Goal: Information Seeking & Learning: Learn about a topic

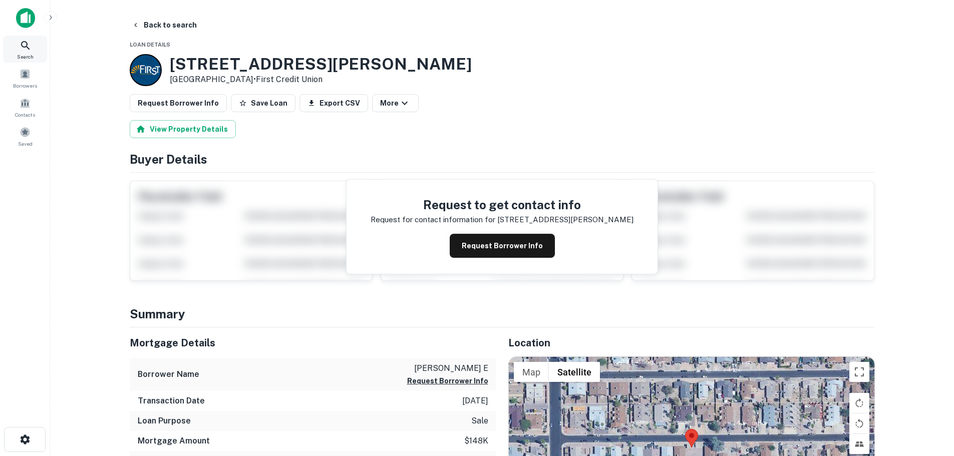
drag, startPoint x: 0, startPoint y: 0, endPoint x: 25, endPoint y: 49, distance: 55.1
click at [18, 49] on div "Search" at bounding box center [25, 49] width 44 height 27
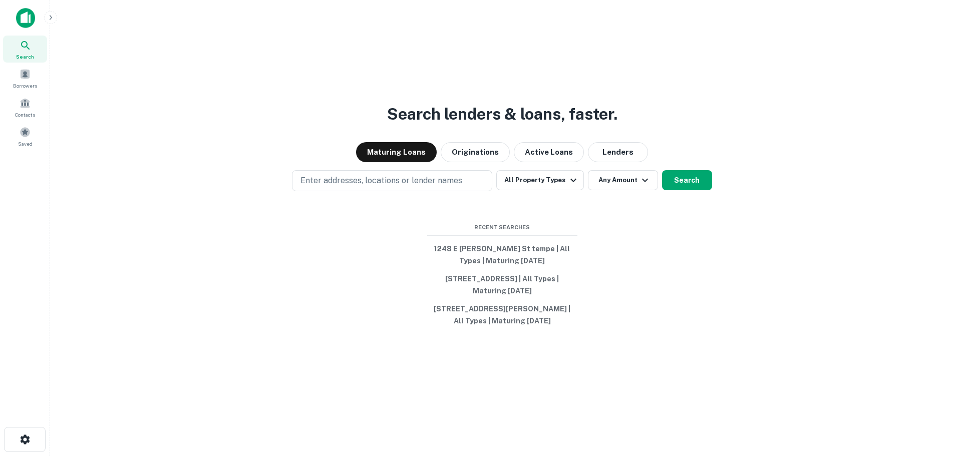
click at [345, 185] on p "Enter addresses, locations or lender names" at bounding box center [381, 181] width 162 height 12
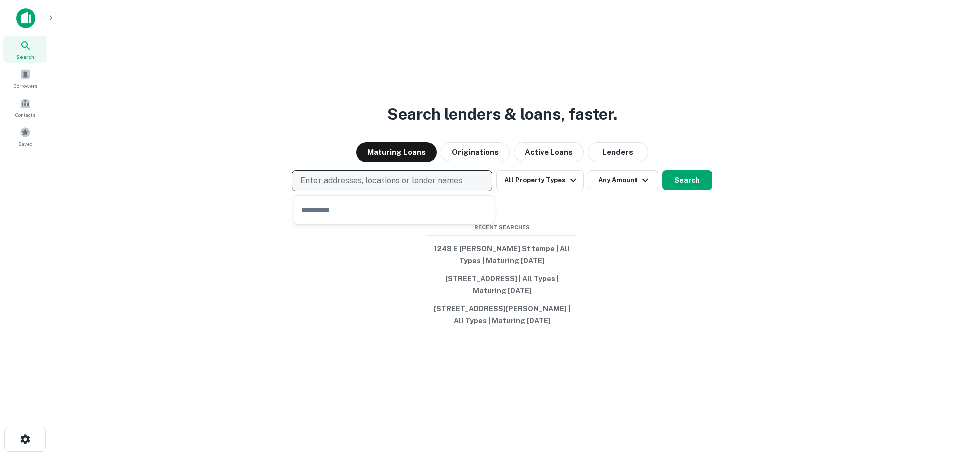
type input "**********"
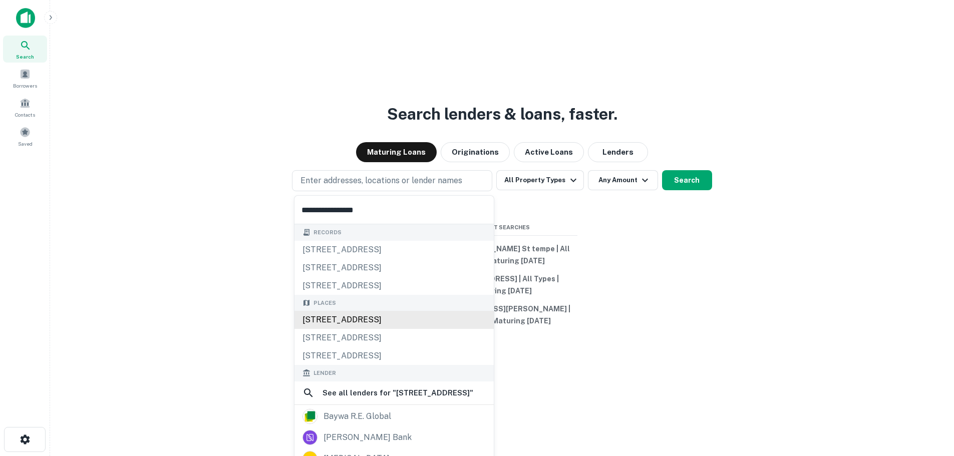
click at [405, 320] on div "[STREET_ADDRESS]" at bounding box center [393, 320] width 199 height 18
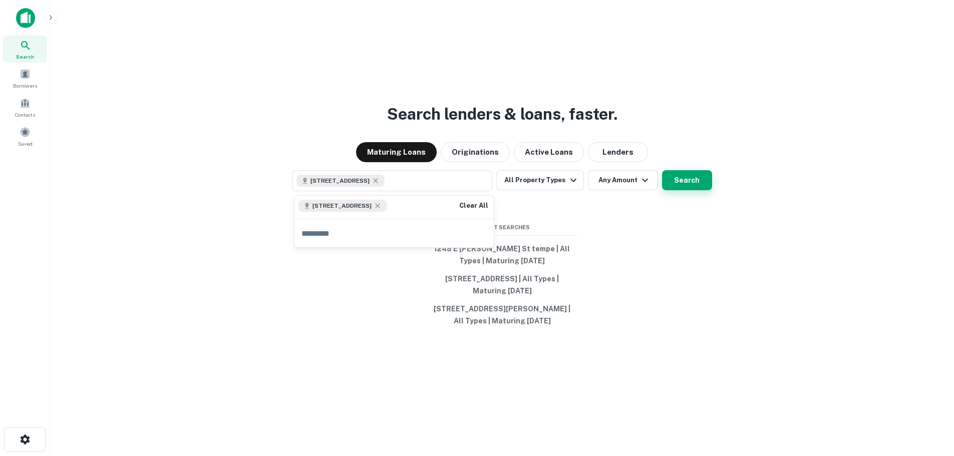
click at [694, 185] on button "Search" at bounding box center [687, 180] width 50 height 20
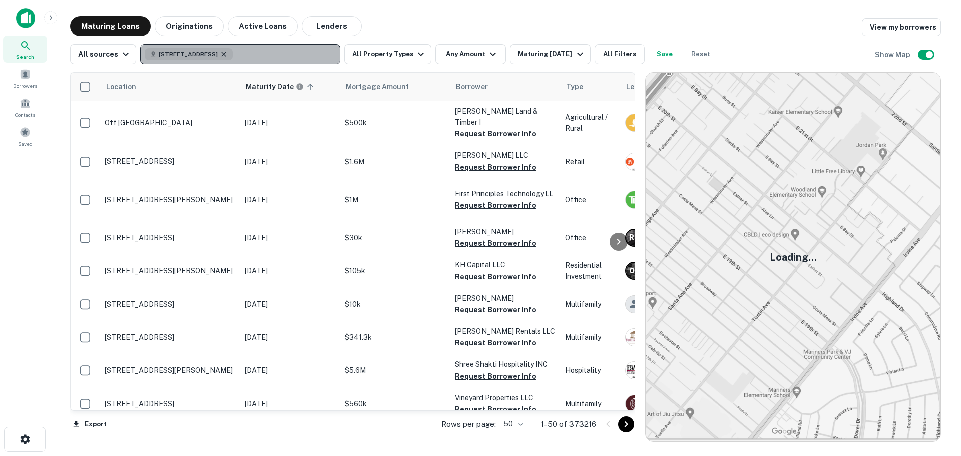
click at [228, 54] on icon "button" at bounding box center [224, 54] width 8 height 8
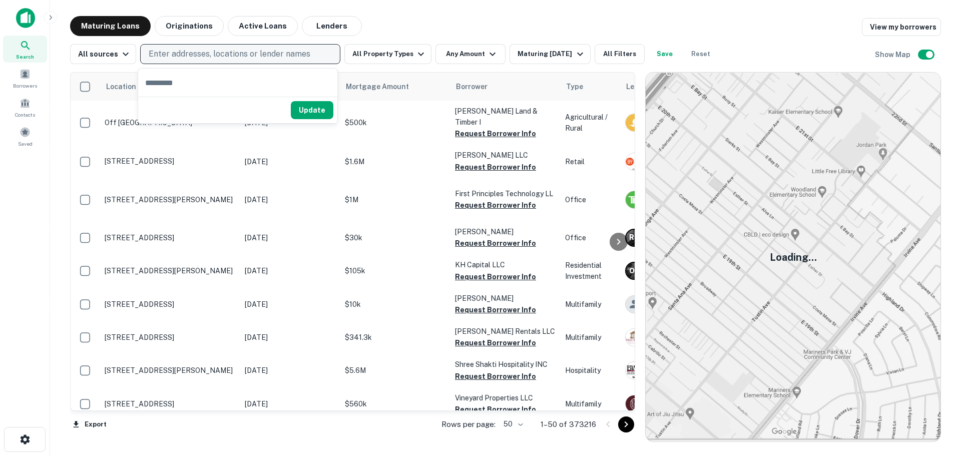
click at [234, 55] on p "Enter addresses, locations or lender names" at bounding box center [230, 54] width 162 height 12
click at [269, 52] on p "Enter addresses, locations or lender names" at bounding box center [230, 54] width 162 height 12
type input "**********"
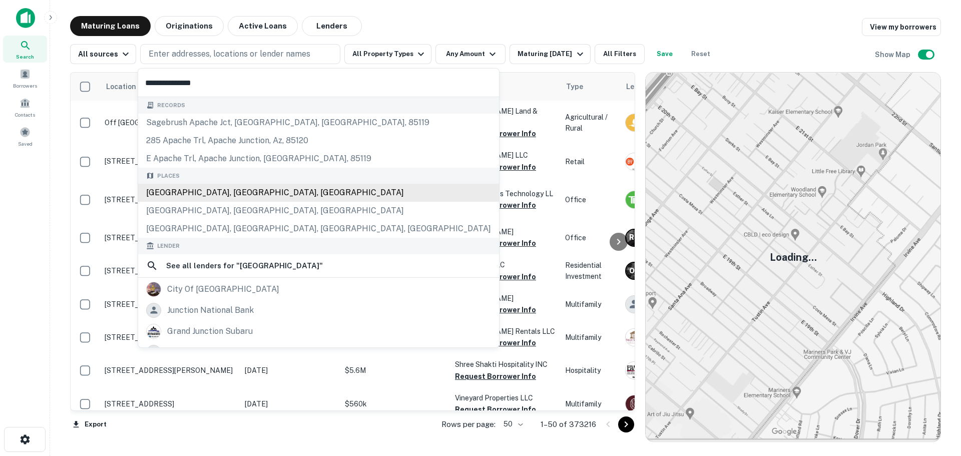
click at [242, 194] on div "[GEOGRAPHIC_DATA], [GEOGRAPHIC_DATA], [GEOGRAPHIC_DATA]" at bounding box center [318, 193] width 361 height 18
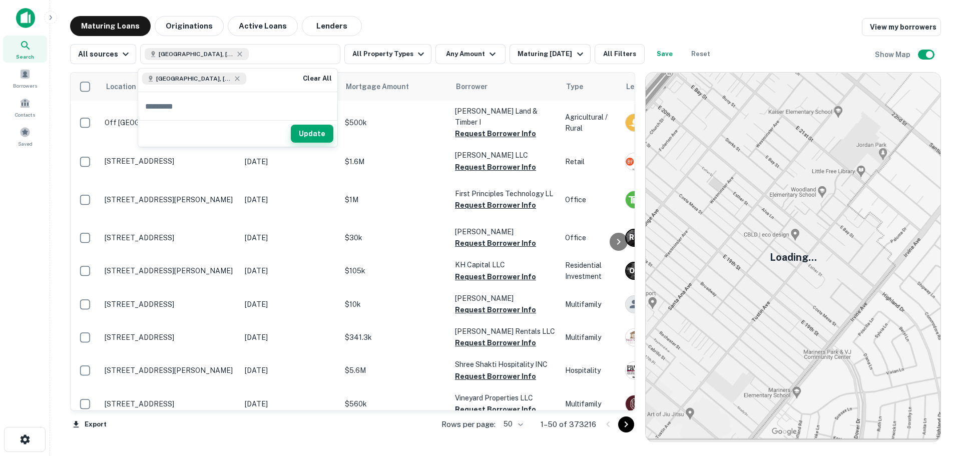
click at [313, 137] on button "Update" at bounding box center [312, 134] width 43 height 18
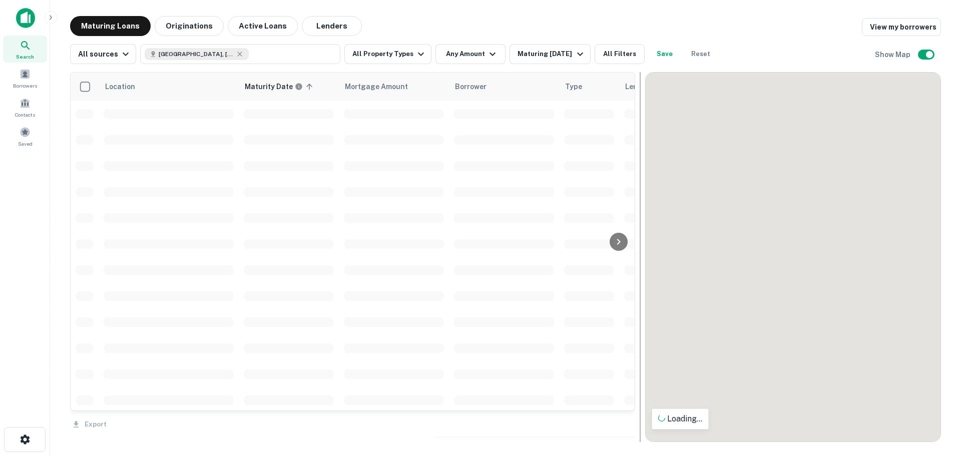
click at [643, 255] on div at bounding box center [640, 257] width 10 height 370
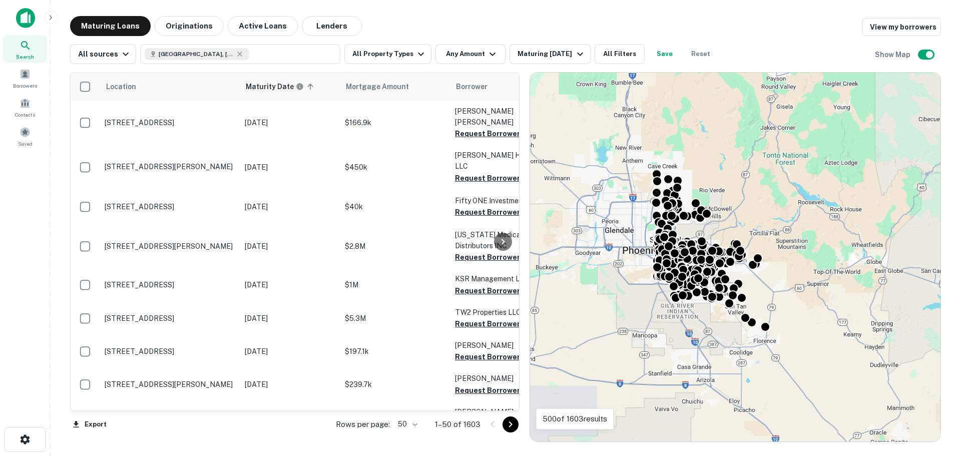
drag, startPoint x: 637, startPoint y: 257, endPoint x: 492, endPoint y: 264, distance: 145.8
click at [484, 264] on div "Location Maturity Date sorted ascending Mortgage Amount Borrower Type Lender Pu…" at bounding box center [505, 253] width 871 height 378
